Goal: Transaction & Acquisition: Purchase product/service

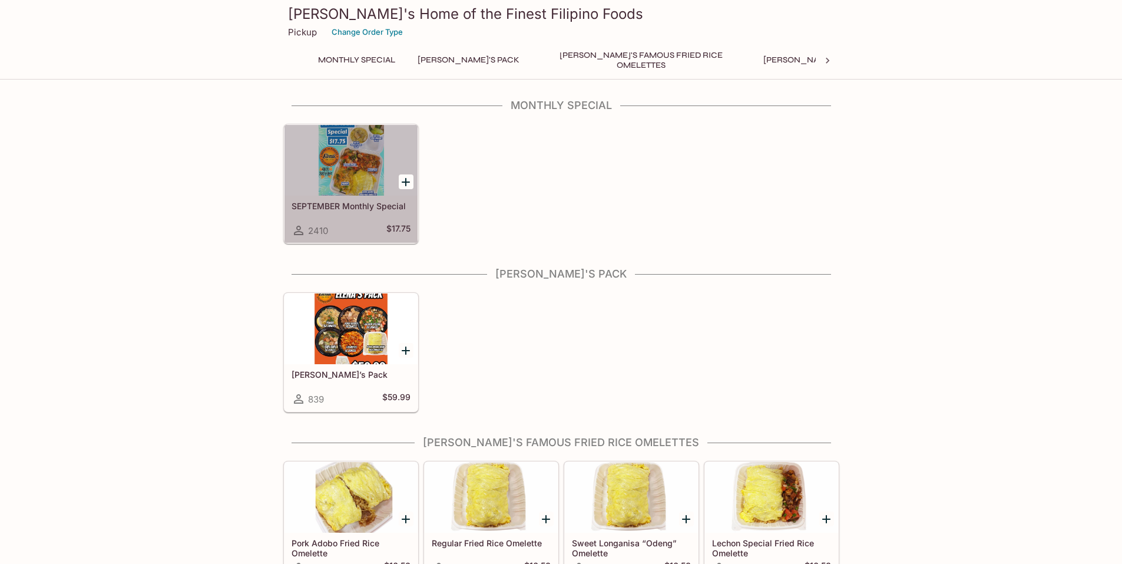
click at [349, 200] on div "SEPTEMBER Monthly Special 2410 $17.75" at bounding box center [351, 219] width 133 height 47
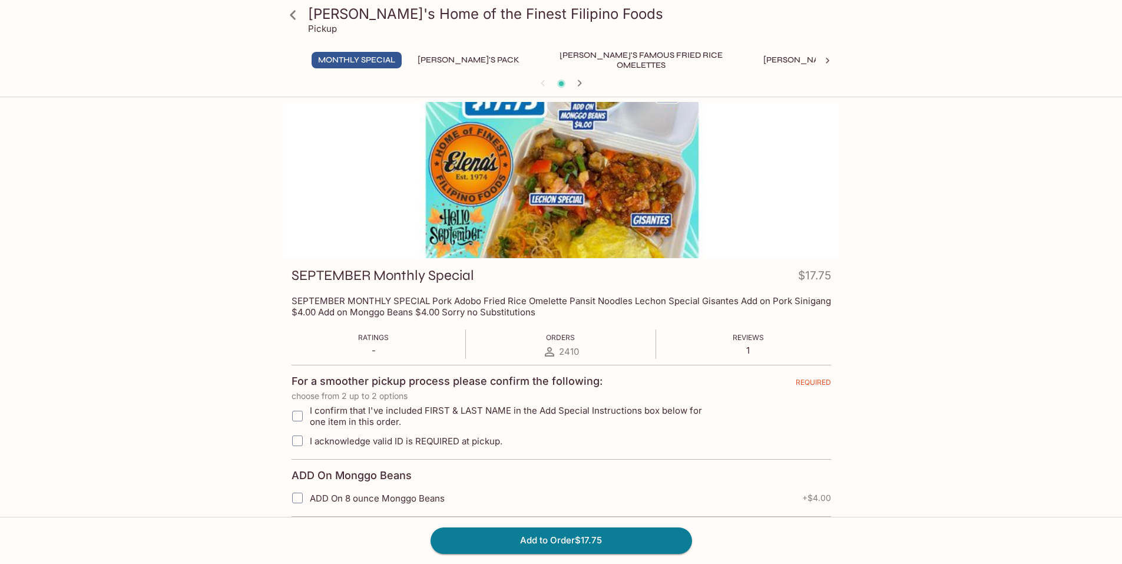
click at [309, 15] on h3 "[PERSON_NAME]'s Home of the Finest Filipino Foods" at bounding box center [571, 14] width 527 height 18
click at [462, 64] on button "[PERSON_NAME]'s Pack" at bounding box center [468, 60] width 115 height 16
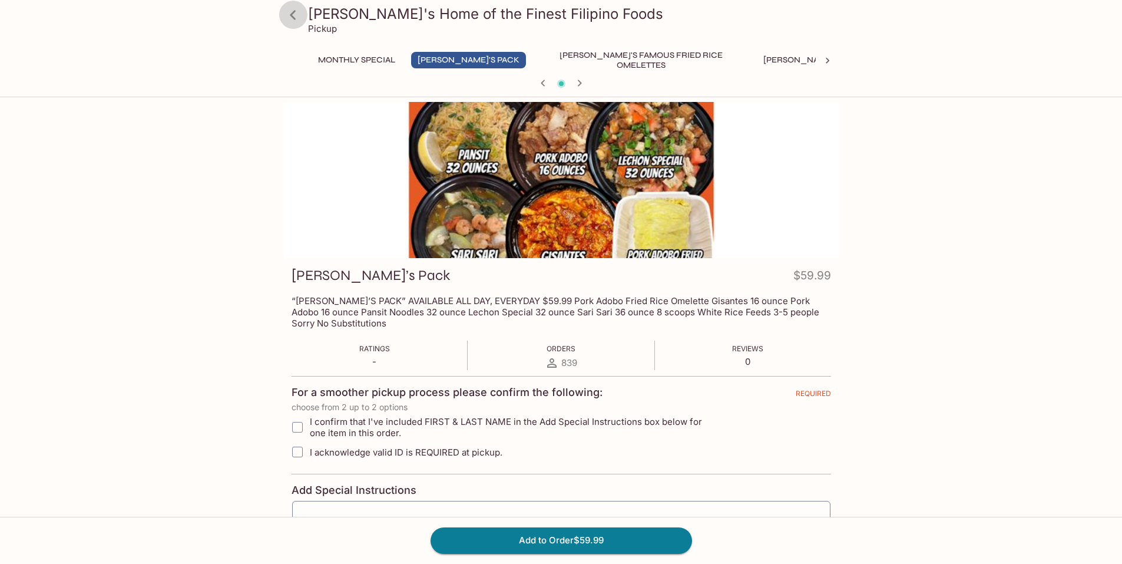
click at [293, 22] on icon at bounding box center [293, 15] width 21 height 21
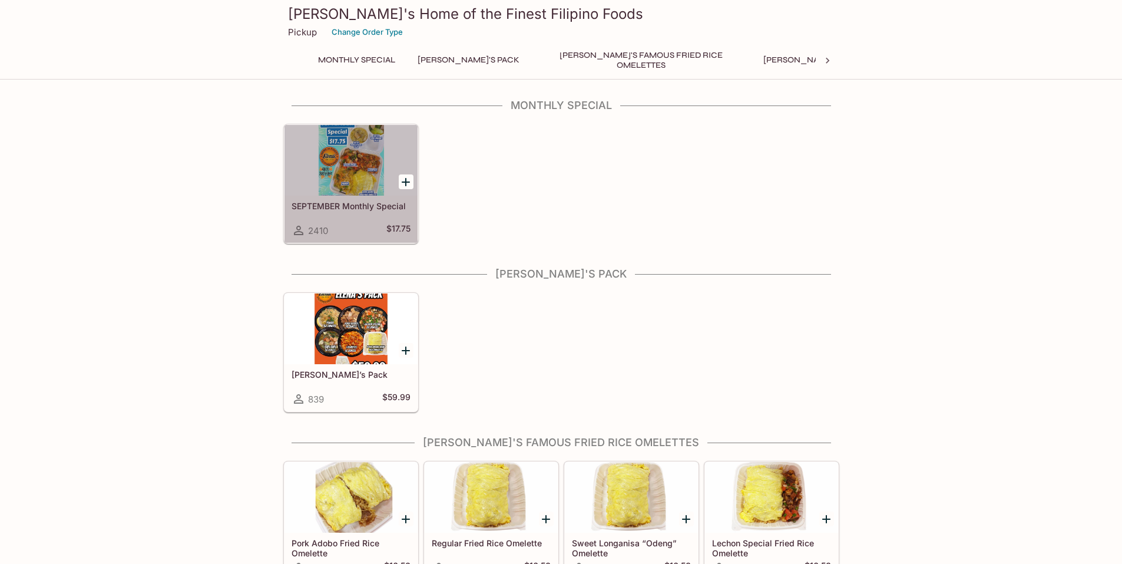
click at [356, 166] on div at bounding box center [351, 160] width 133 height 71
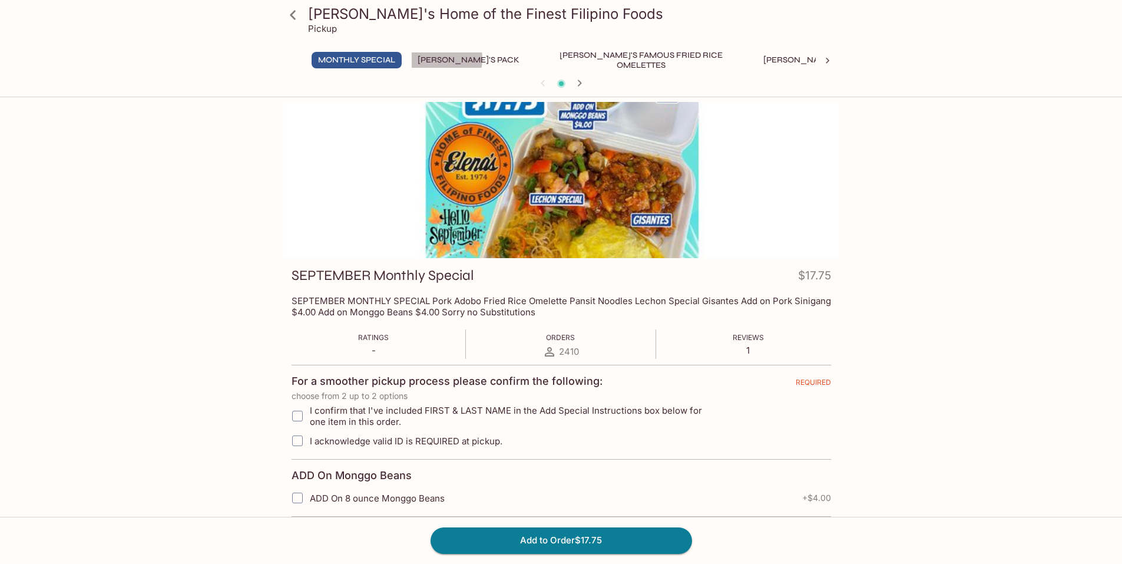
click at [441, 59] on button "[PERSON_NAME]'s Pack" at bounding box center [468, 60] width 115 height 16
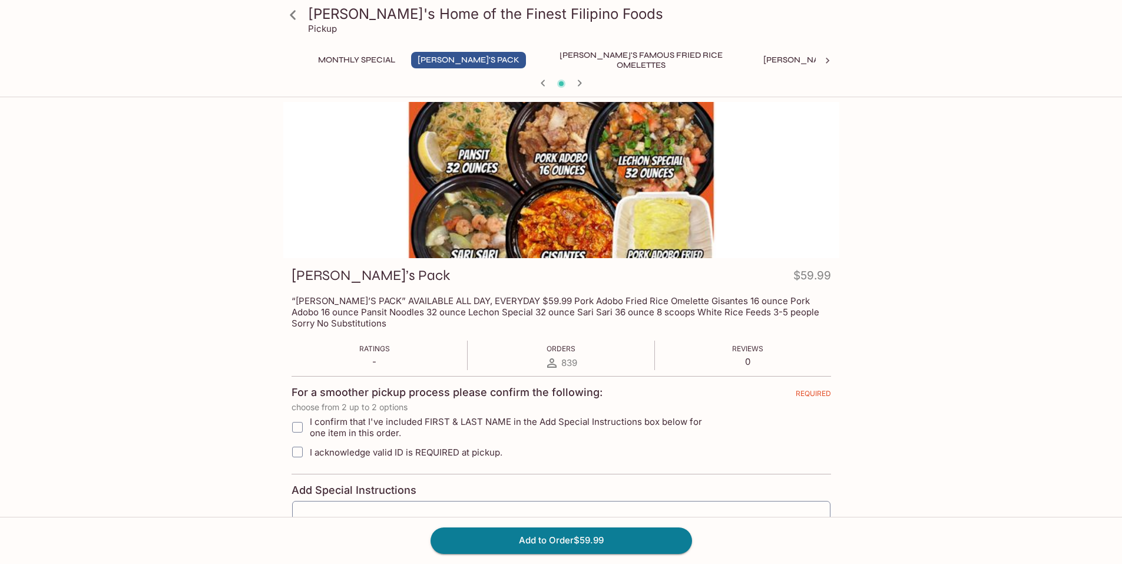
click at [579, 84] on icon "button" at bounding box center [580, 83] width 14 height 14
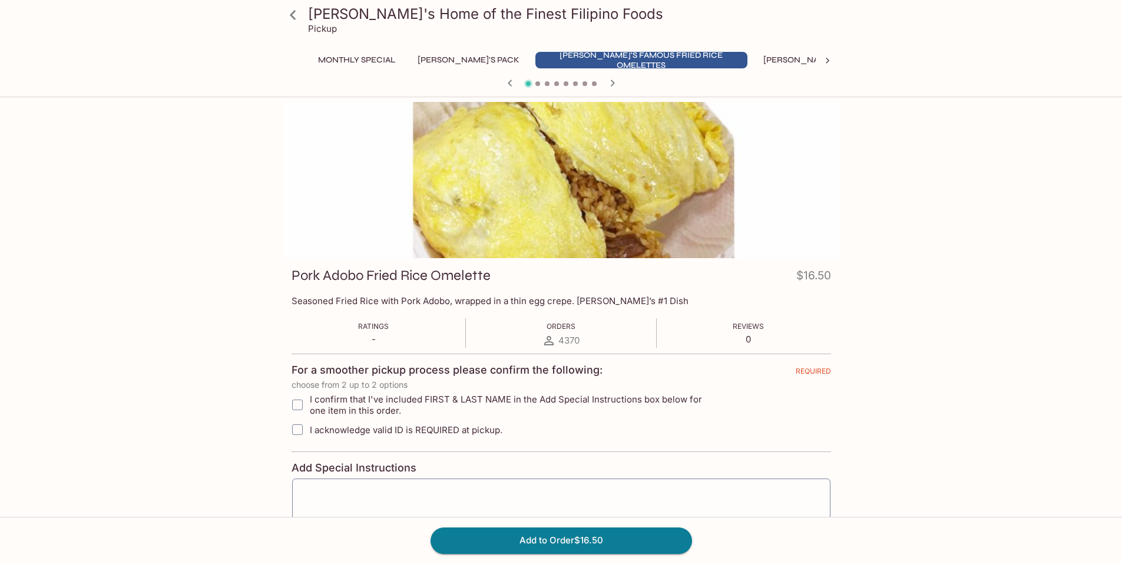
click at [611, 85] on icon "button" at bounding box center [612, 83] width 4 height 6
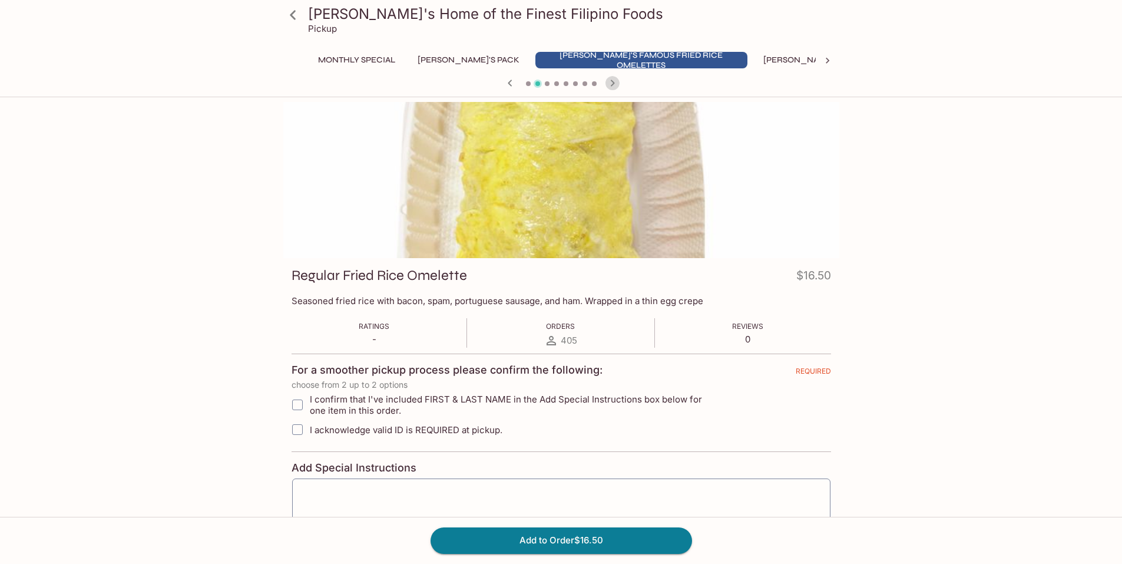
click at [611, 85] on icon "button" at bounding box center [612, 83] width 4 height 6
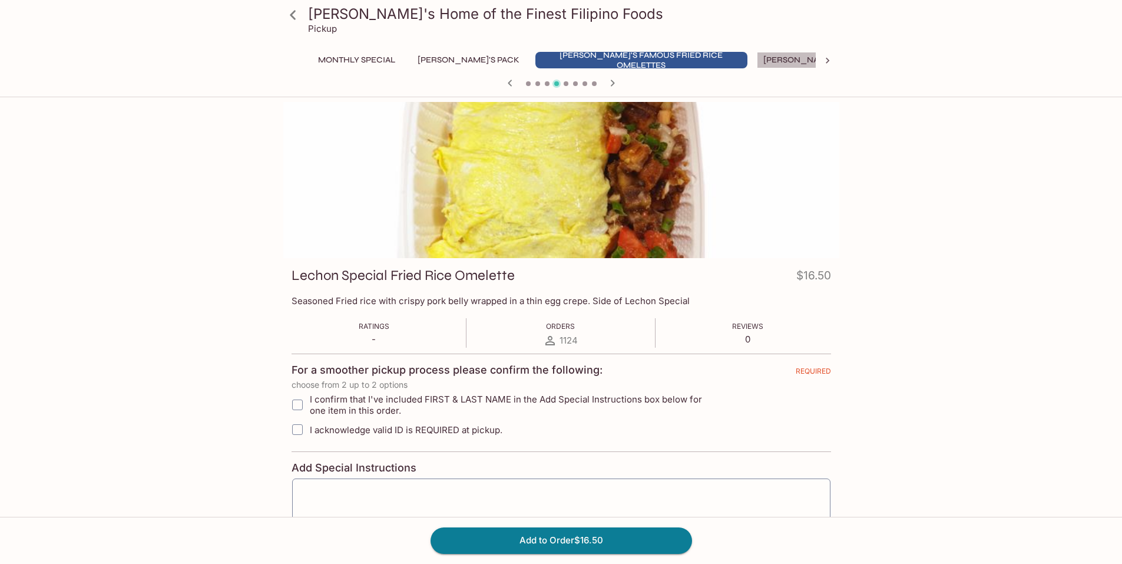
click at [757, 63] on button "[PERSON_NAME]'s Mixed Plates" at bounding box center [832, 60] width 150 height 16
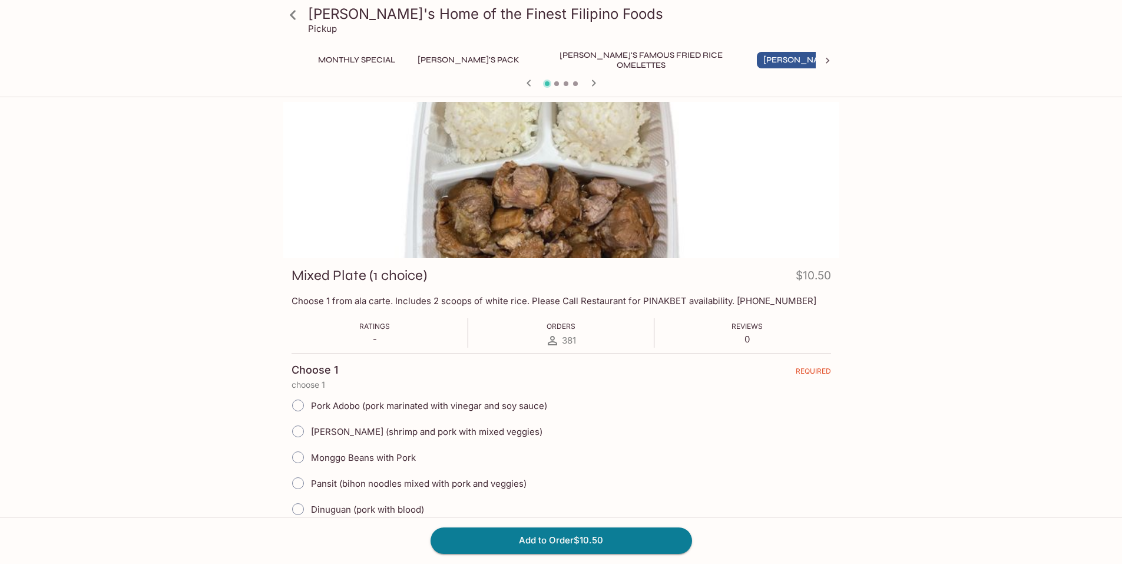
click at [454, 61] on button "[PERSON_NAME]'s Pack" at bounding box center [468, 60] width 115 height 16
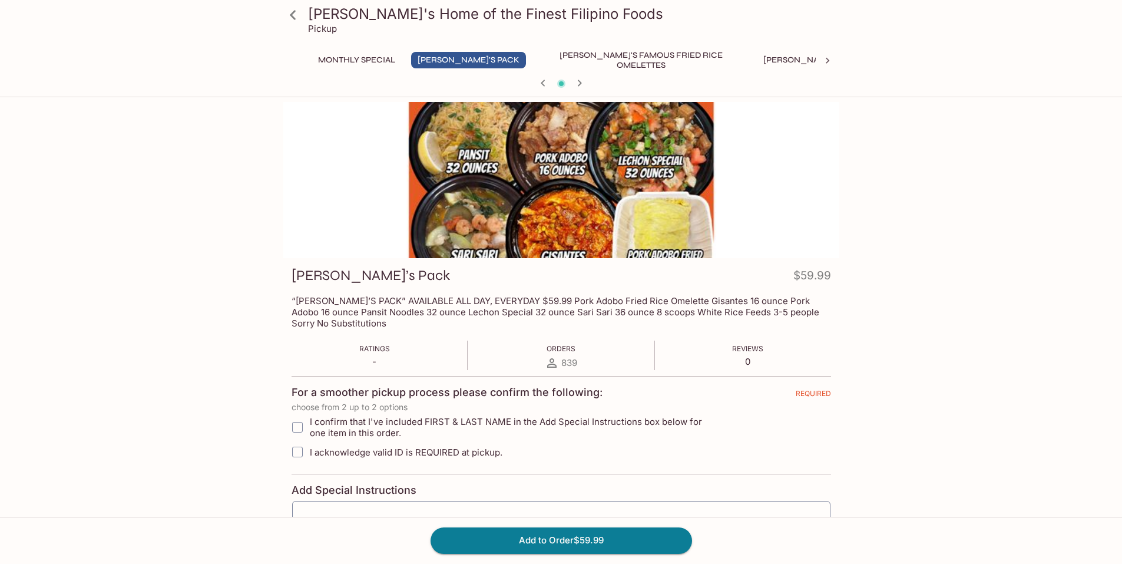
click at [589, 85] on div at bounding box center [562, 84] width 566 height 18
click at [579, 84] on icon "button" at bounding box center [580, 83] width 14 height 14
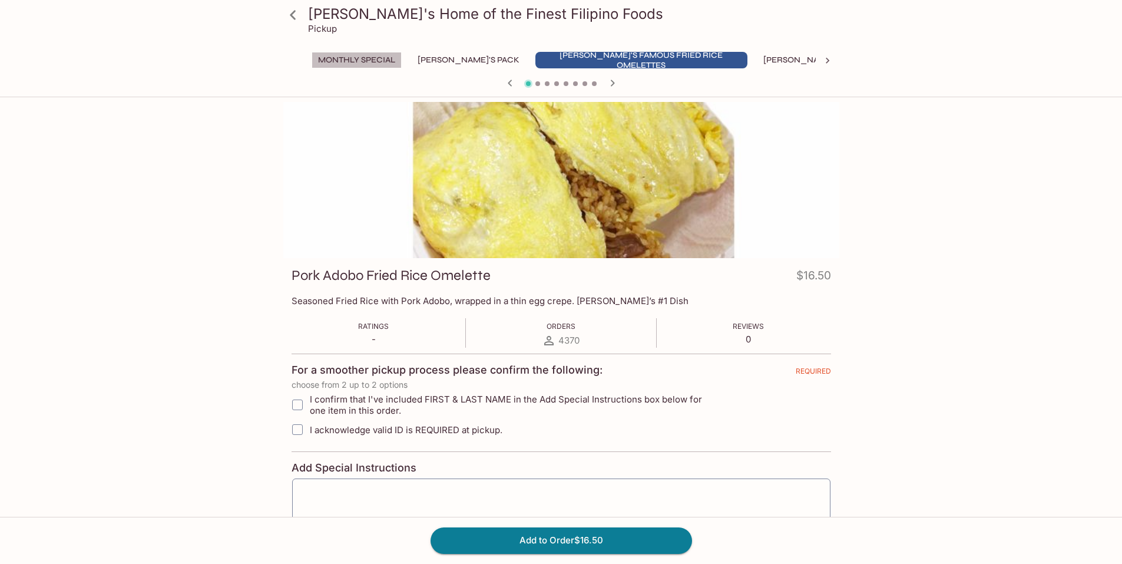
click at [356, 65] on button "Monthly Special" at bounding box center [357, 60] width 90 height 16
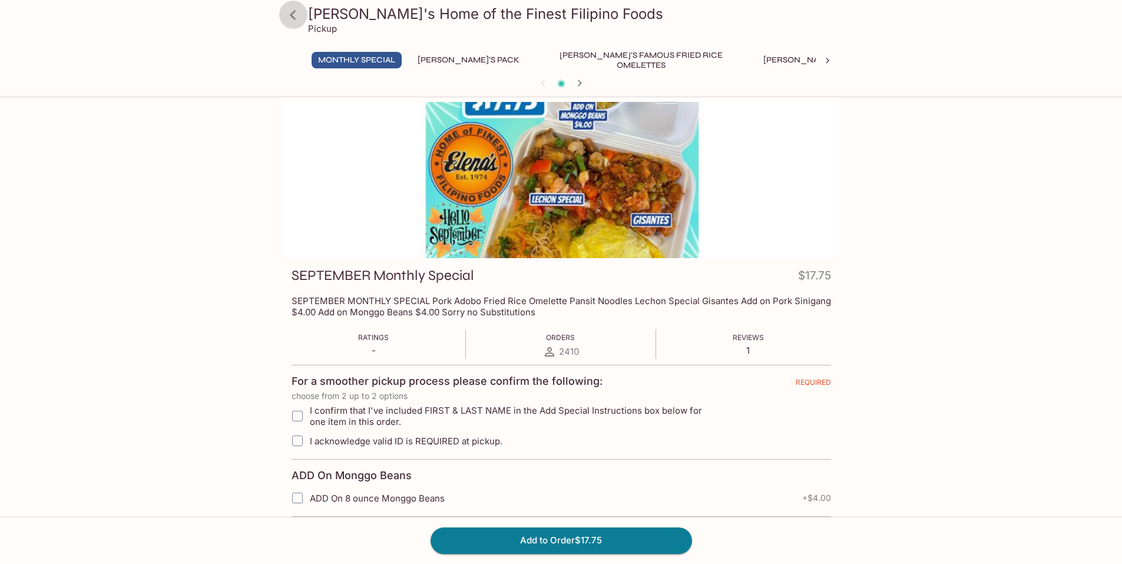
click at [296, 12] on icon at bounding box center [293, 15] width 21 height 21
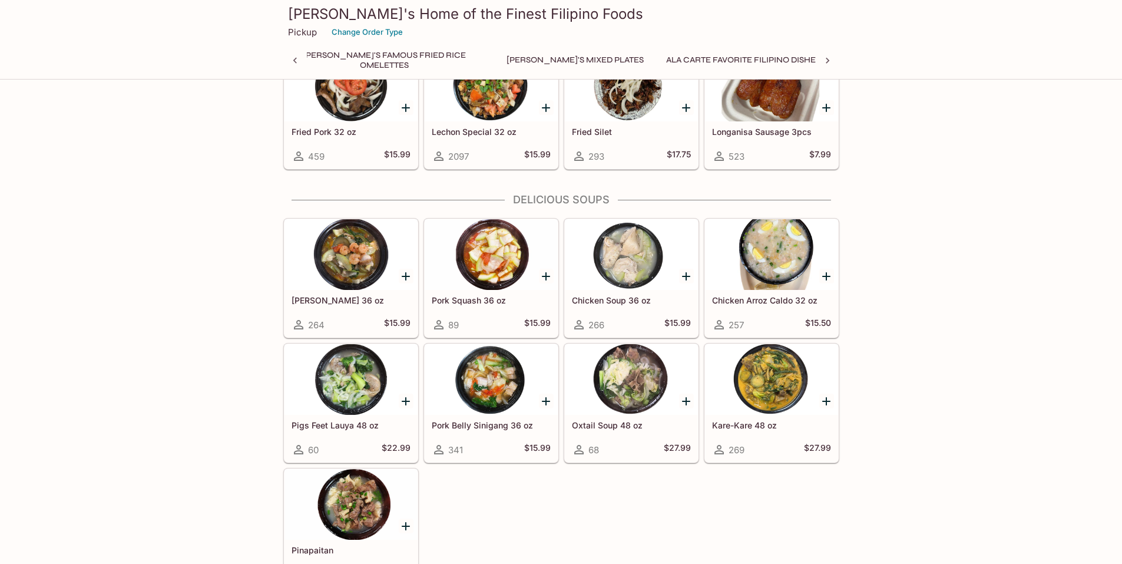
scroll to position [0, 278]
click at [354, 268] on div at bounding box center [351, 254] width 133 height 71
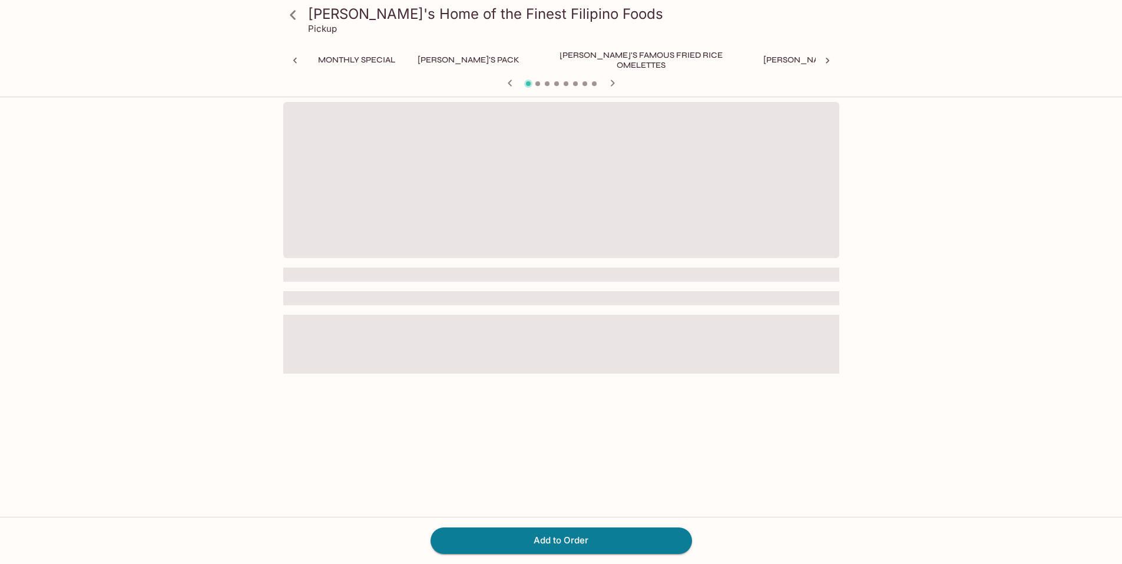
scroll to position [0, 376]
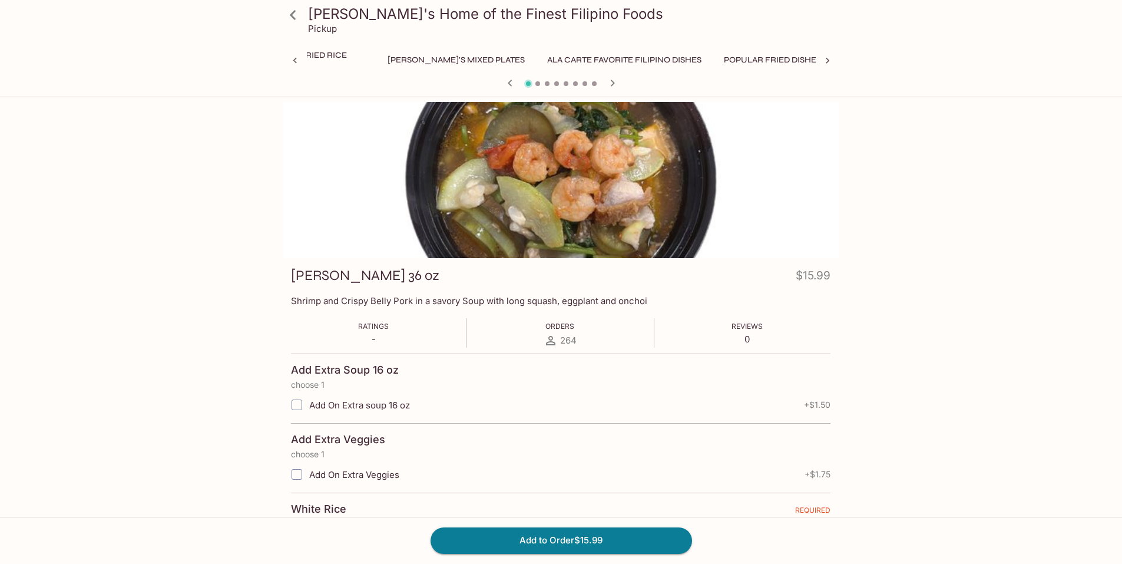
click at [607, 187] on div at bounding box center [561, 180] width 556 height 156
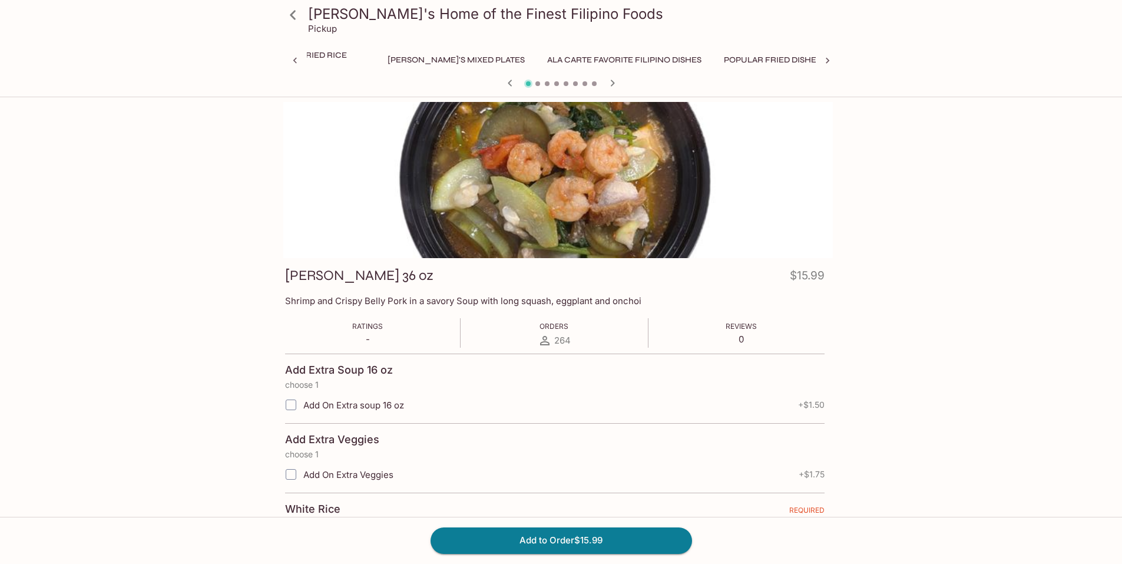
click at [257, 207] on div "[PERSON_NAME]'s Home of the Finest Filipino Foods Pickup Monthly Special [PERSO…" at bounding box center [561, 496] width 754 height 788
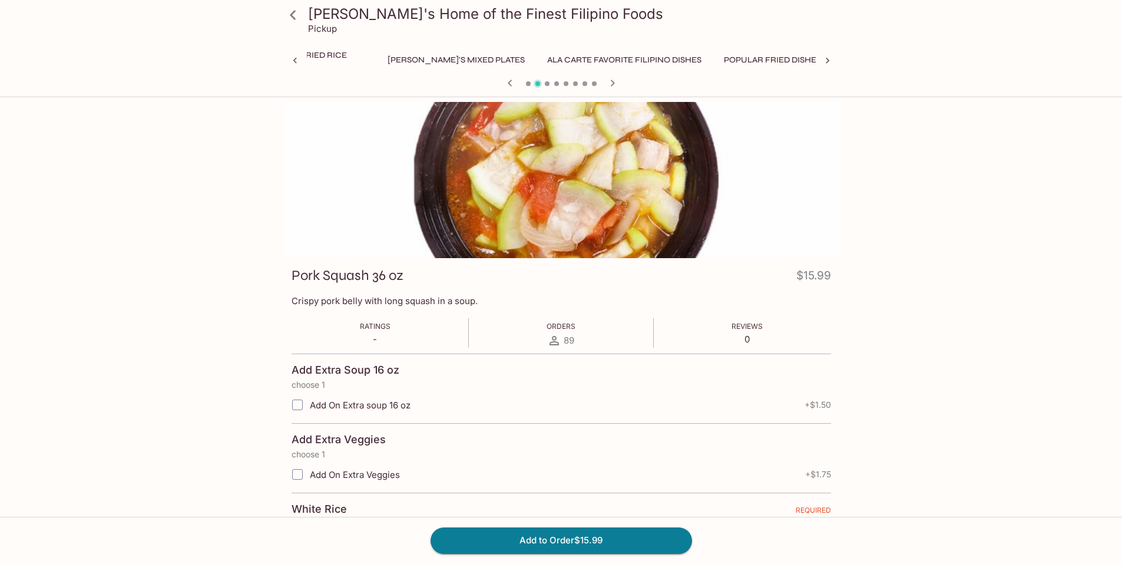
click at [429, 223] on div at bounding box center [561, 180] width 556 height 156
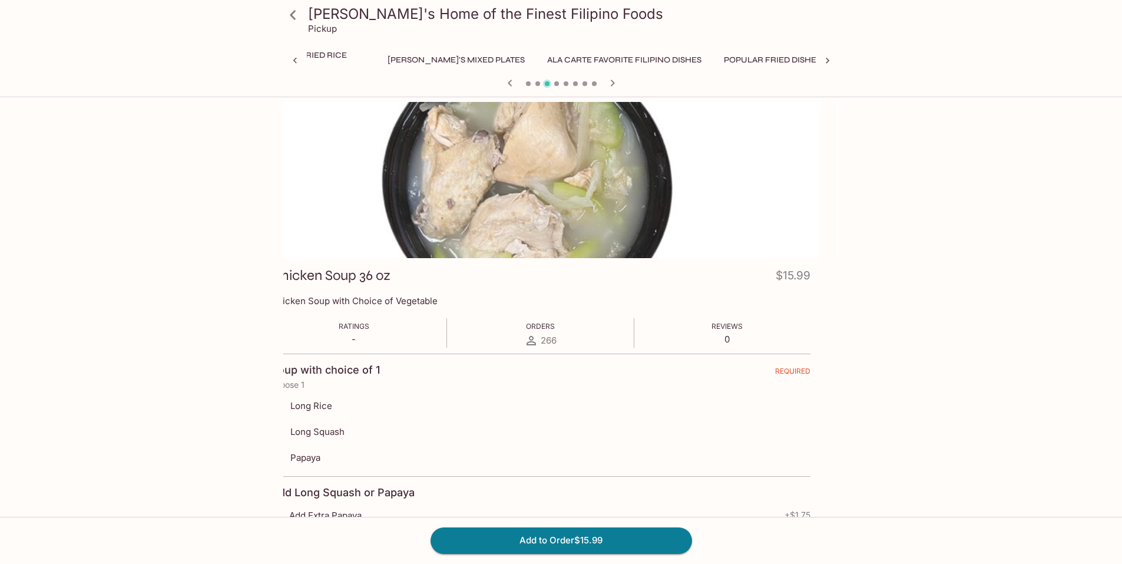
click at [346, 223] on div at bounding box center [541, 180] width 556 height 156
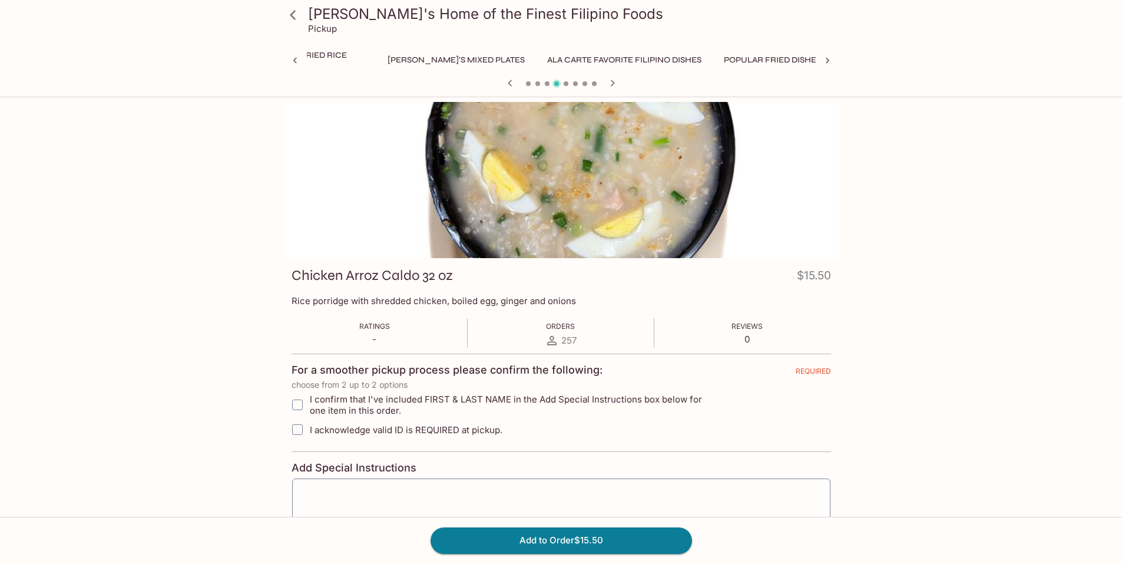
click at [252, 224] on div "[PERSON_NAME]'s Home of the Finest Filipino Foods Pickup Monthly Special [PERSO…" at bounding box center [561, 563] width 754 height 923
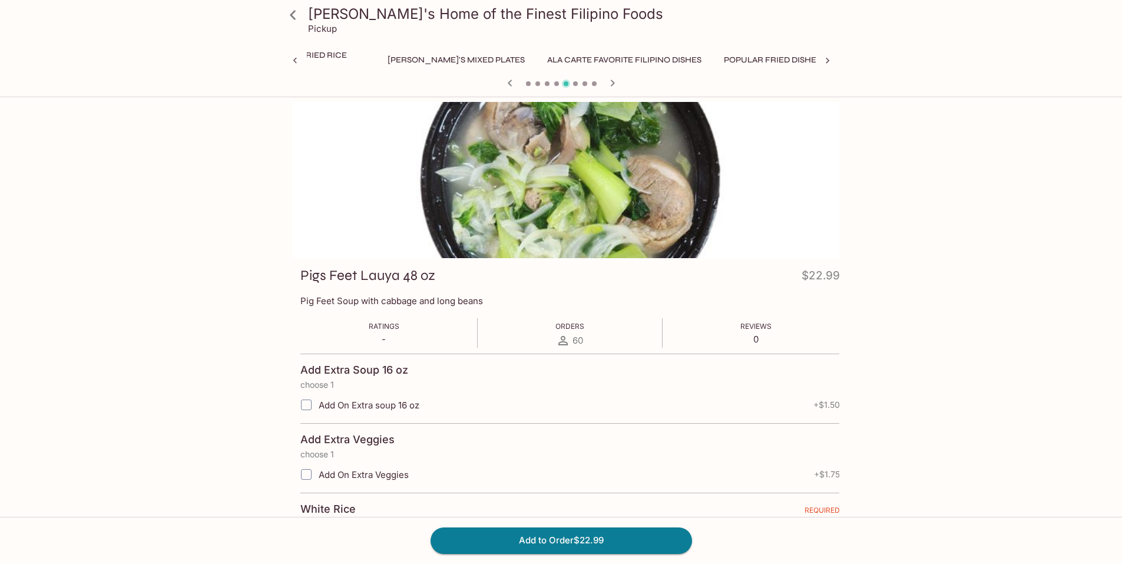
click at [605, 213] on div at bounding box center [570, 180] width 556 height 156
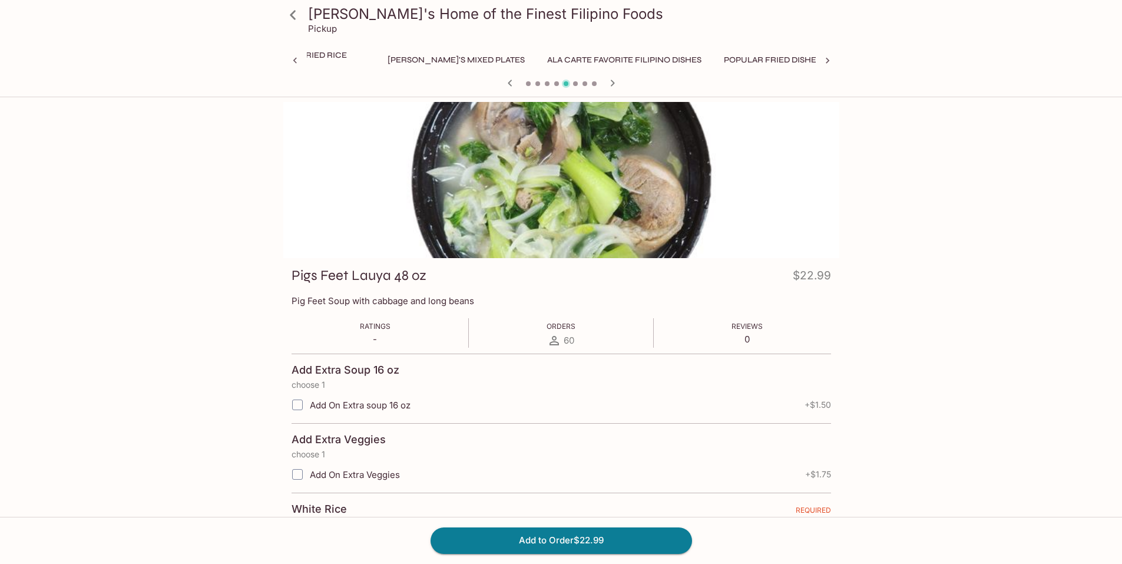
click at [230, 254] on div "[PERSON_NAME]'s Home of the Finest Filipino Foods Pickup Monthly Special [PERSO…" at bounding box center [561, 496] width 754 height 788
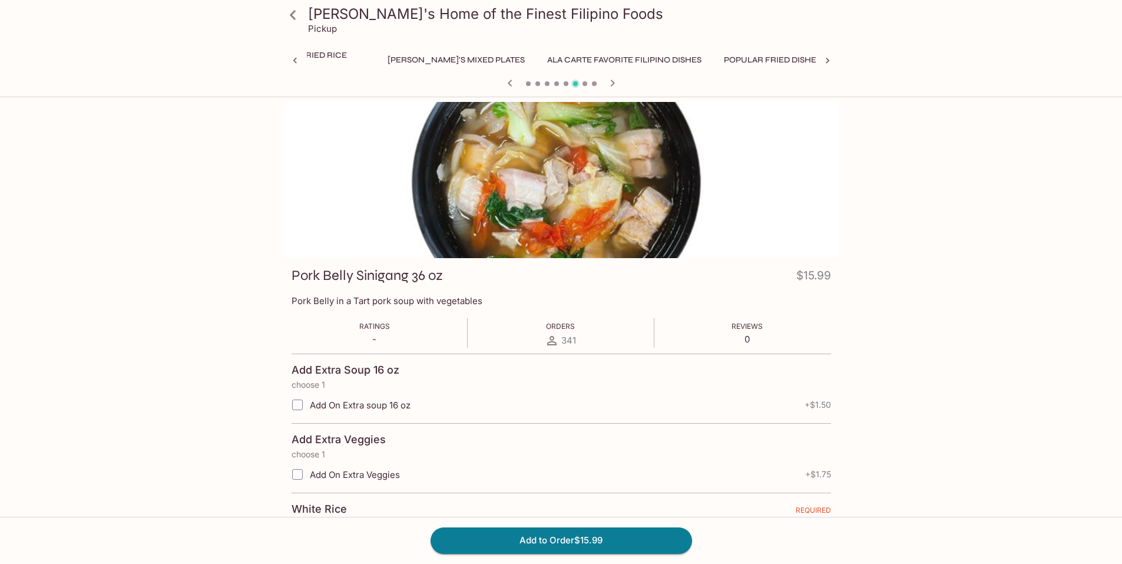
click at [345, 196] on div at bounding box center [561, 180] width 556 height 156
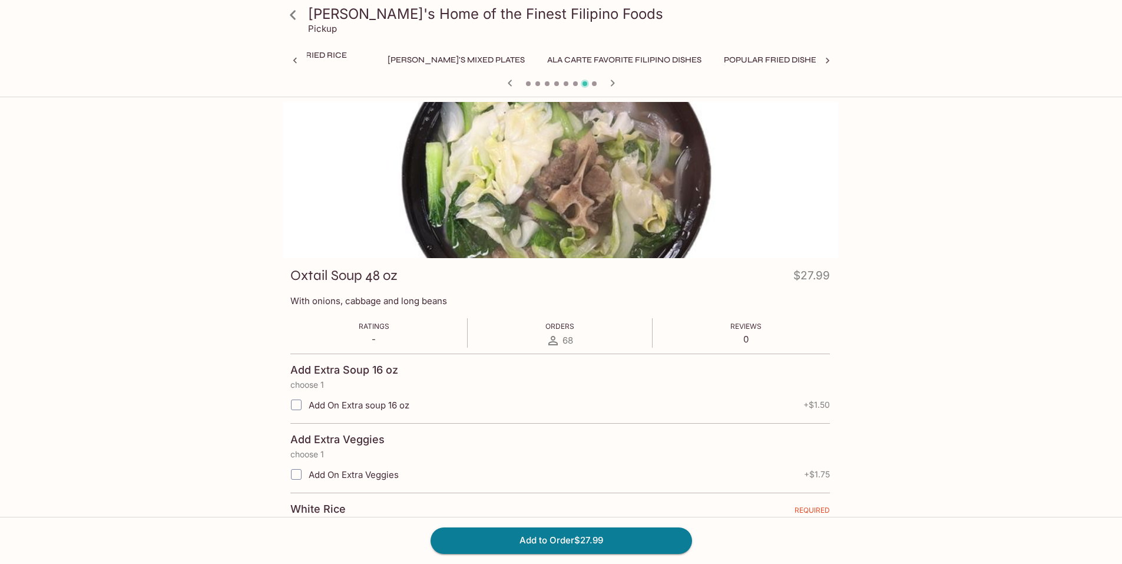
click at [251, 196] on div "[PERSON_NAME]'s Home of the Finest Filipino Foods Pickup Monthly Special [PERSO…" at bounding box center [561, 496] width 754 height 788
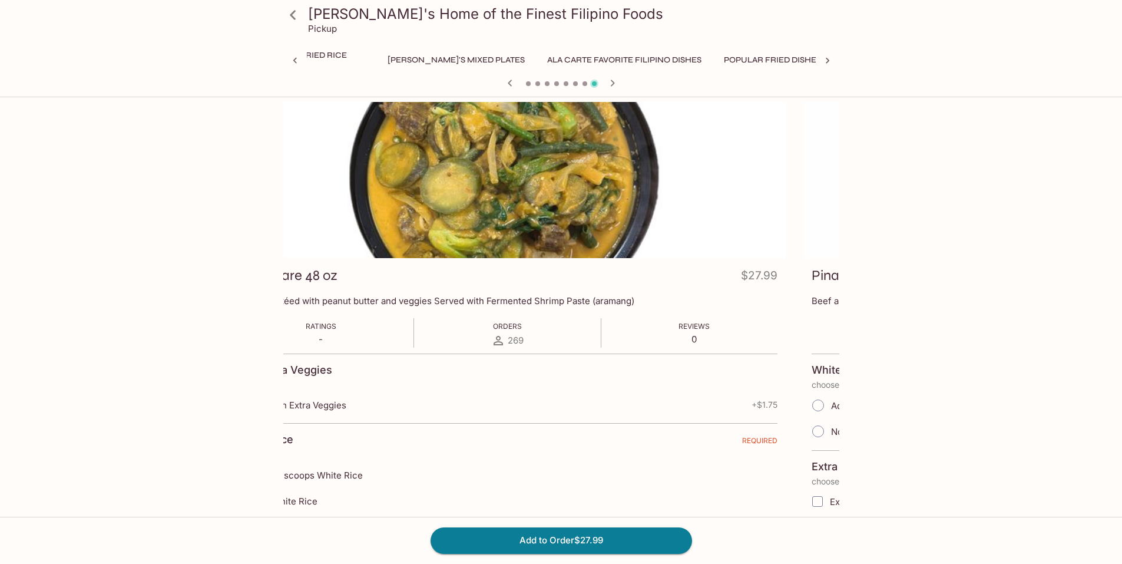
click at [180, 239] on div "[PERSON_NAME]'s Home of the Finest Filipino Foods Pickup Monthly Special [PERSO…" at bounding box center [561, 384] width 1122 height 564
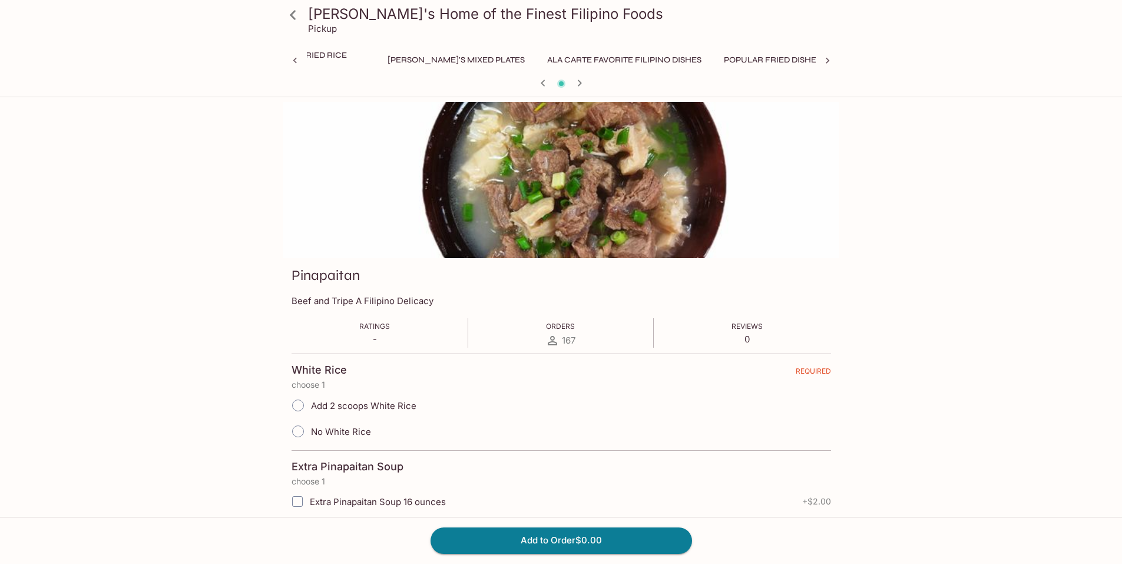
click at [383, 207] on div at bounding box center [561, 180] width 556 height 156
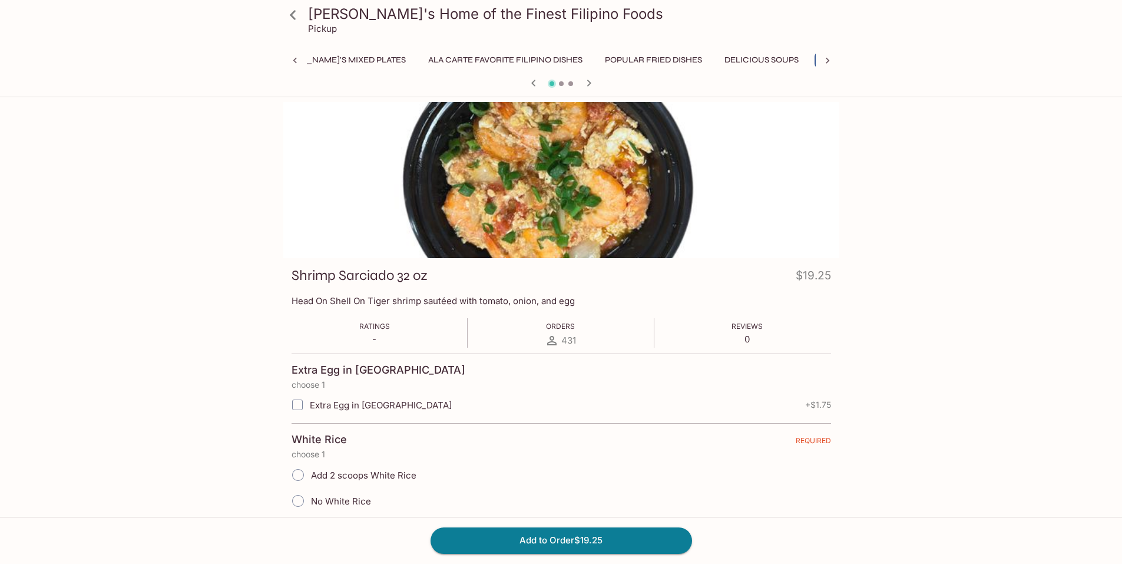
scroll to position [0, 511]
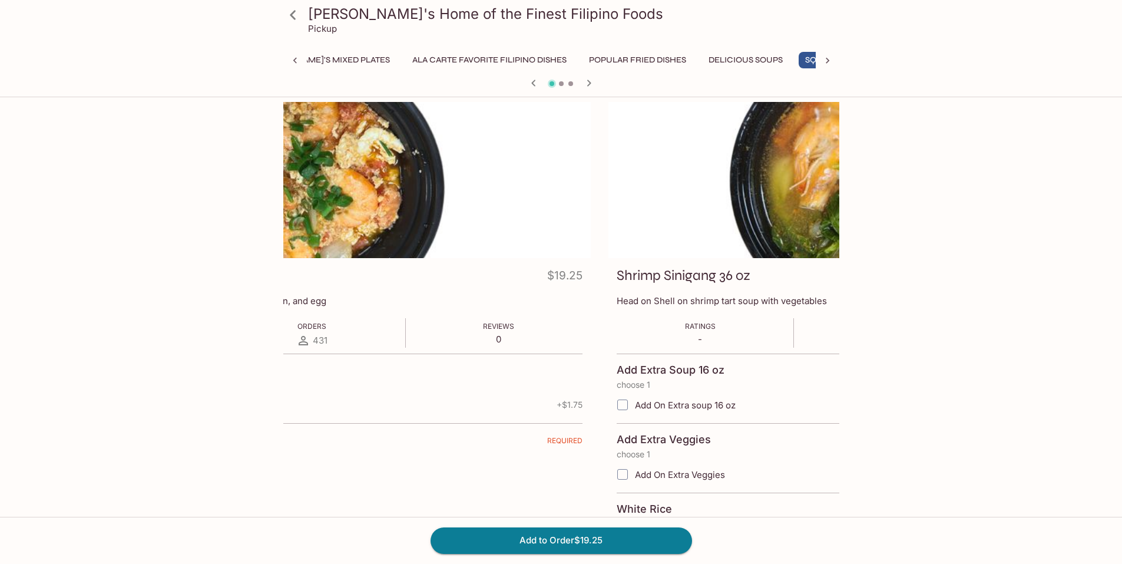
click at [319, 242] on div at bounding box center [313, 180] width 556 height 156
